Goal: Task Accomplishment & Management: Complete application form

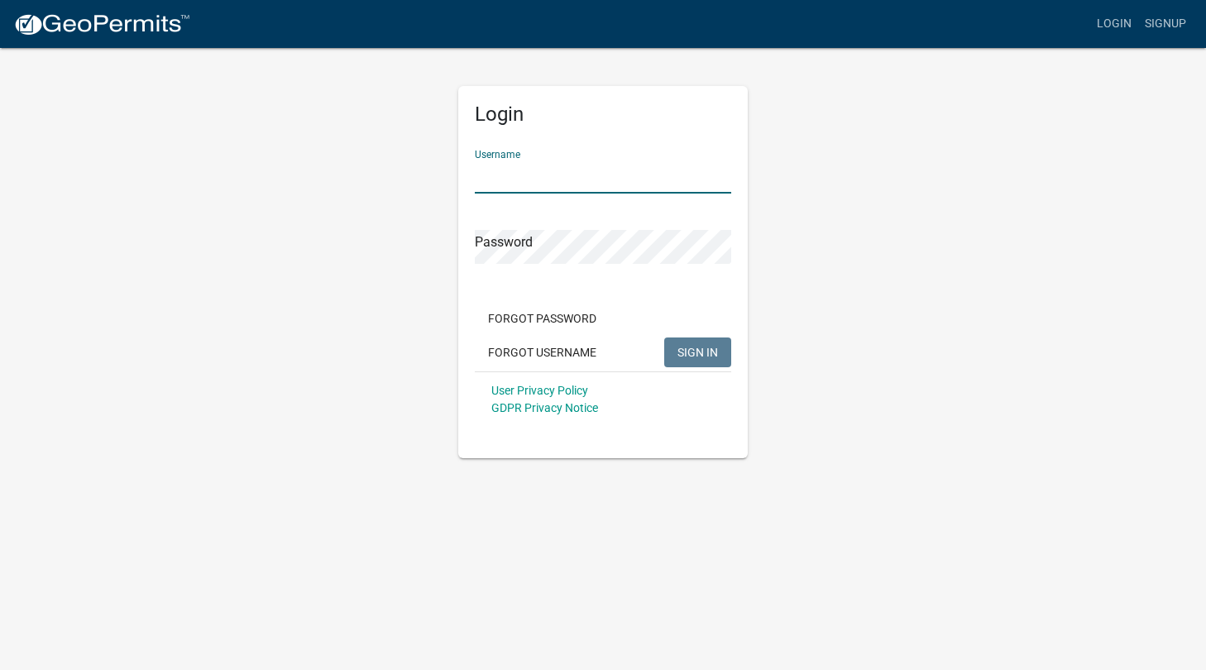
click at [544, 175] on input "Username" at bounding box center [603, 177] width 256 height 34
type input "kgardner"
click at [695, 349] on span "SIGN IN" at bounding box center [698, 351] width 41 height 13
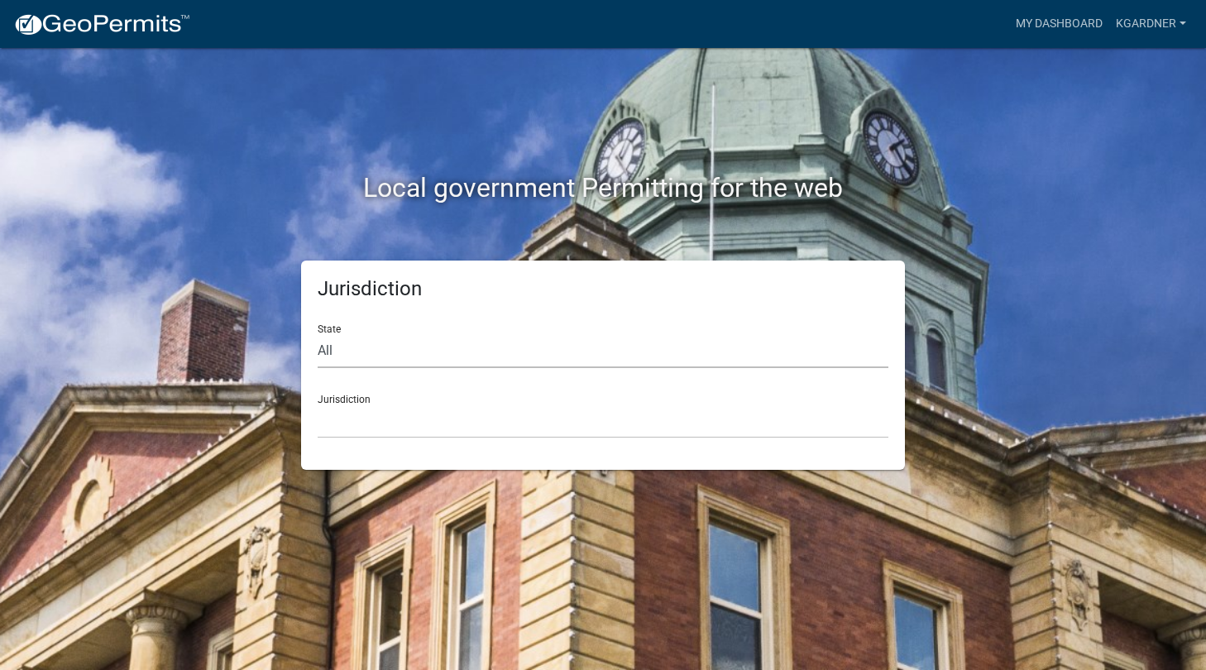
click at [323, 347] on select "All [US_STATE] [US_STATE] [US_STATE] [US_STATE] [US_STATE] [US_STATE] [US_STATE…" at bounding box center [603, 351] width 571 height 34
select select "[US_STATE]"
click at [318, 334] on select "All [US_STATE] [US_STATE] [US_STATE] [US_STATE] [US_STATE] [US_STATE] [US_STATE…" at bounding box center [603, 351] width 571 height 34
click at [366, 406] on select "[GEOGRAPHIC_DATA], [US_STATE] [GEOGRAPHIC_DATA], [US_STATE]" at bounding box center [603, 422] width 571 height 34
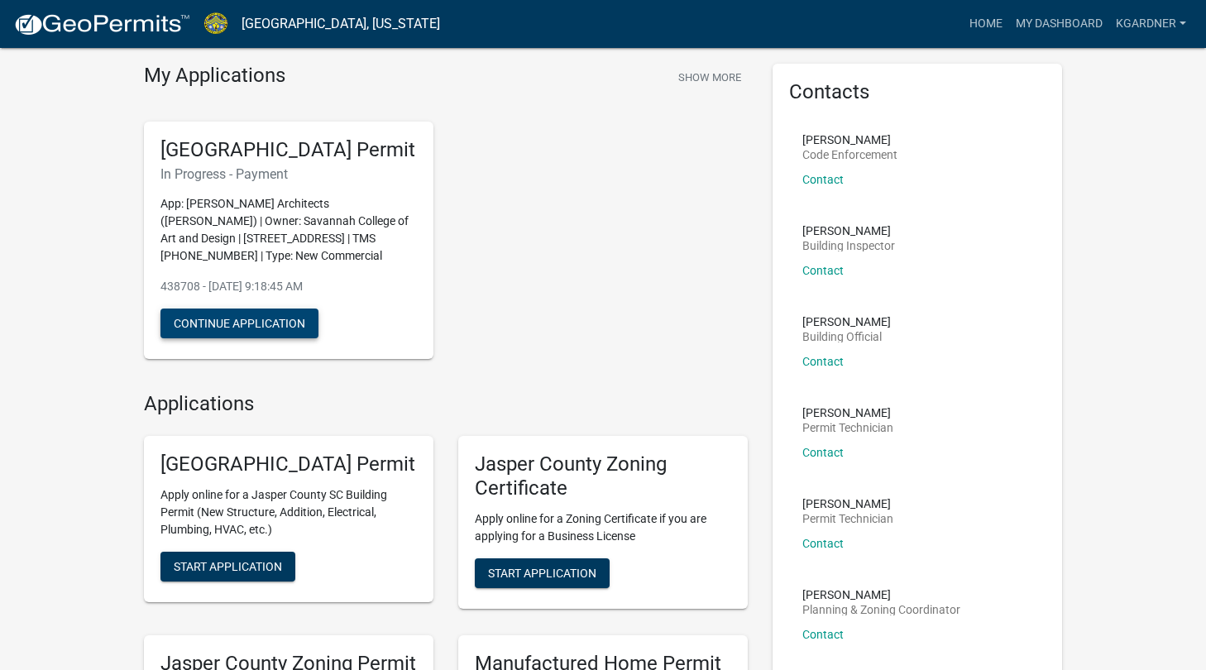
scroll to position [65, 0]
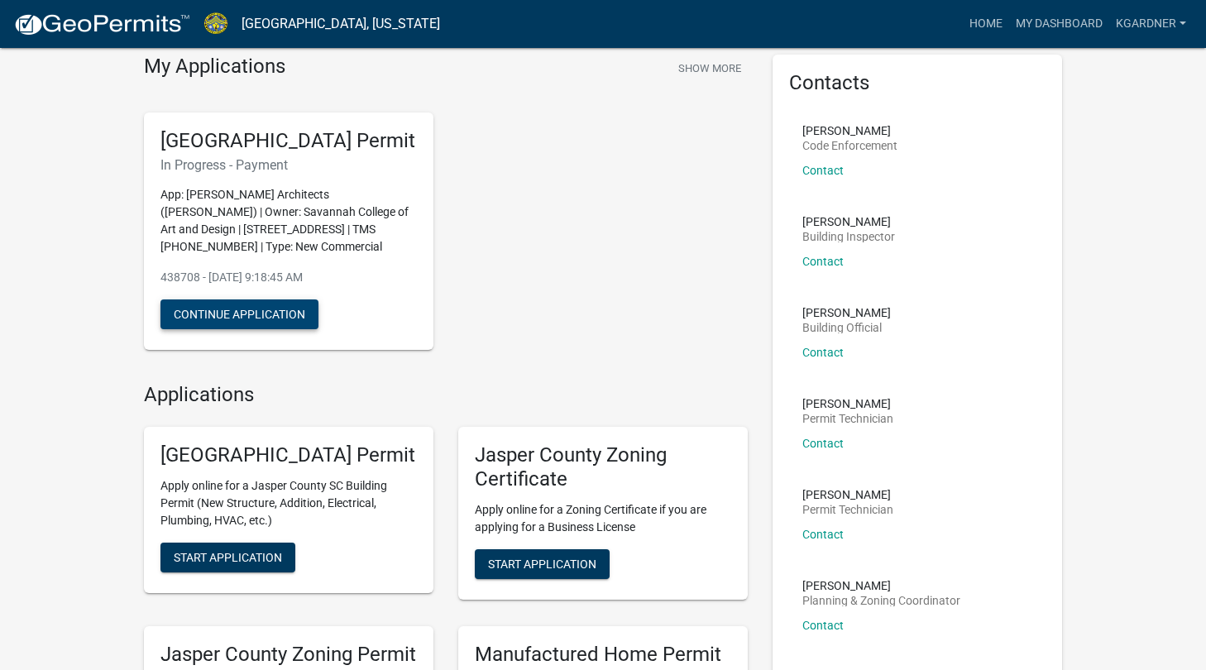
click at [236, 329] on button "Continue Application" at bounding box center [240, 314] width 158 height 30
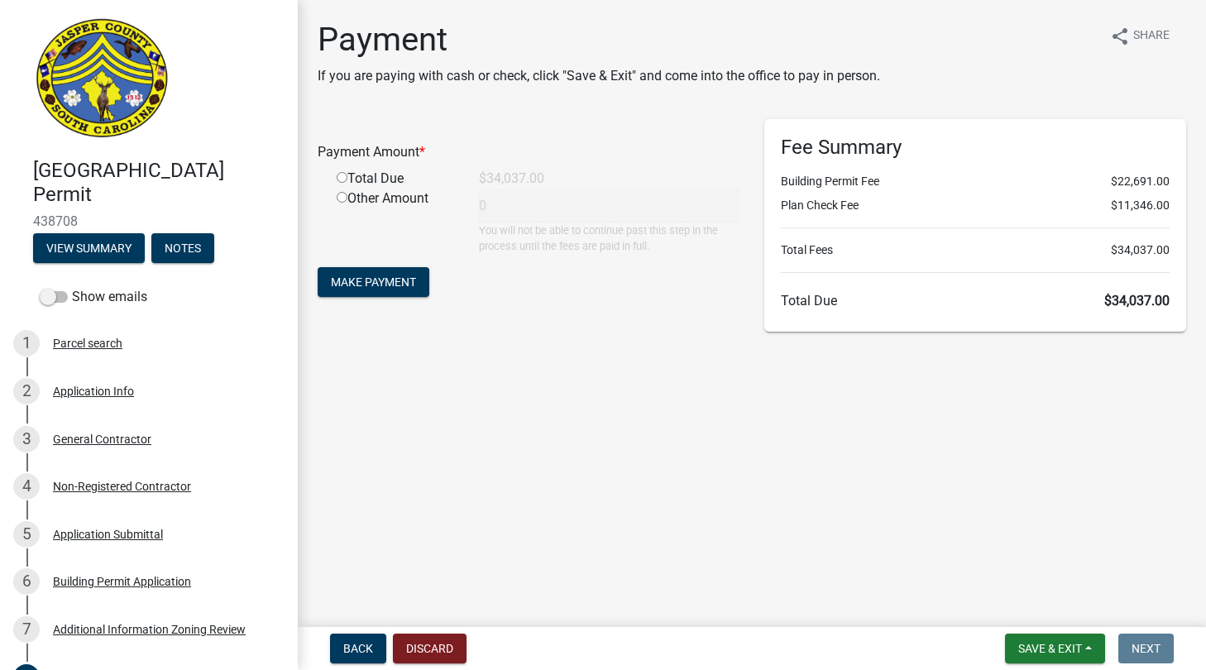
click at [344, 177] on input "radio" at bounding box center [342, 177] width 11 height 11
radio input "true"
type input "34037"
click at [384, 284] on span "Make Payment" at bounding box center [373, 281] width 85 height 13
